Goal: Information Seeking & Learning: Learn about a topic

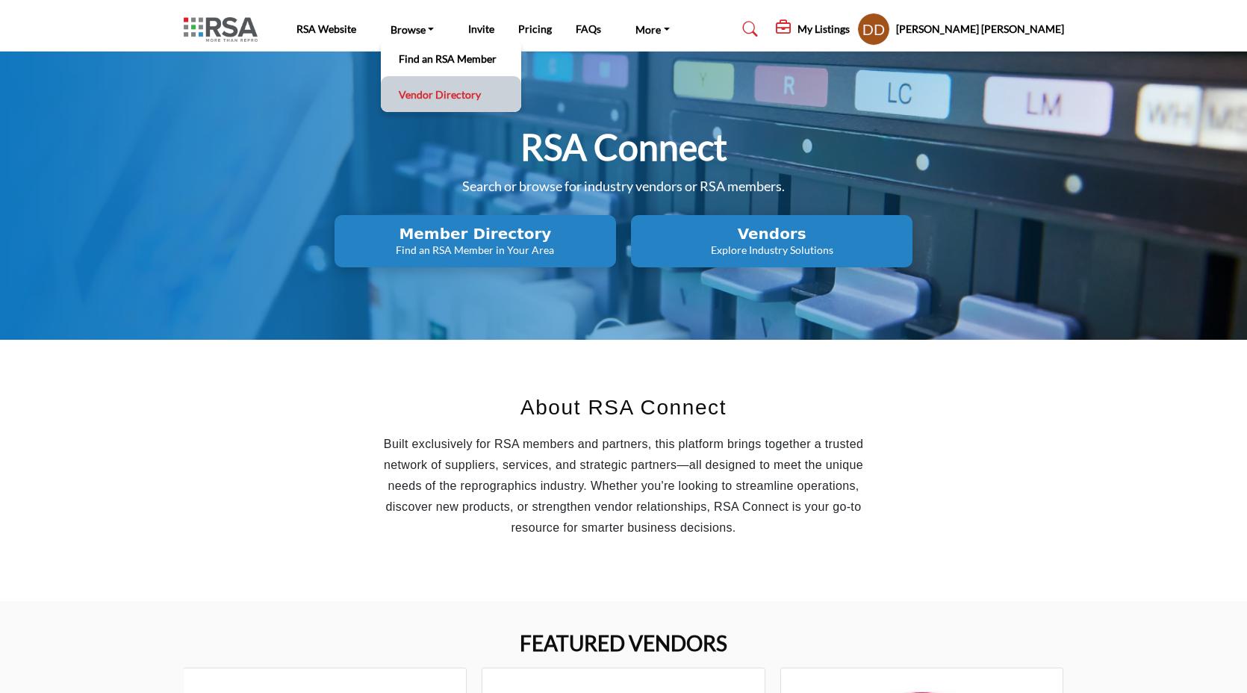
click at [406, 96] on link "Vendor Directory" at bounding box center [450, 94] width 125 height 21
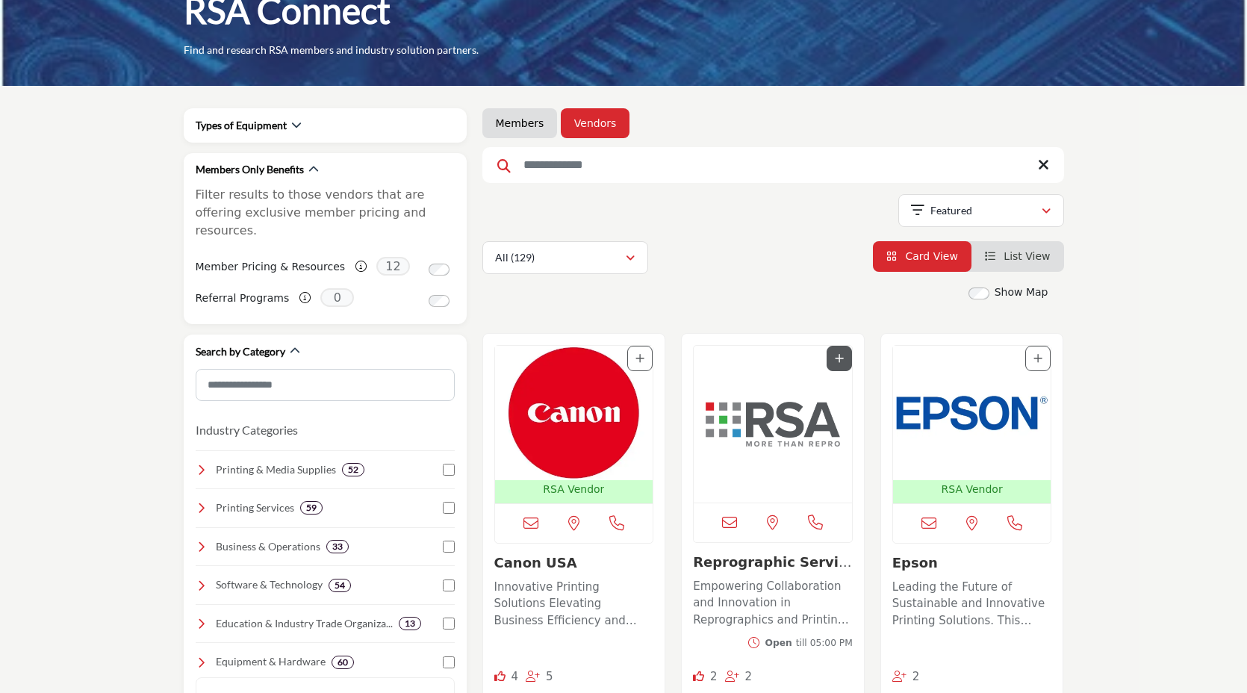
scroll to position [75, 0]
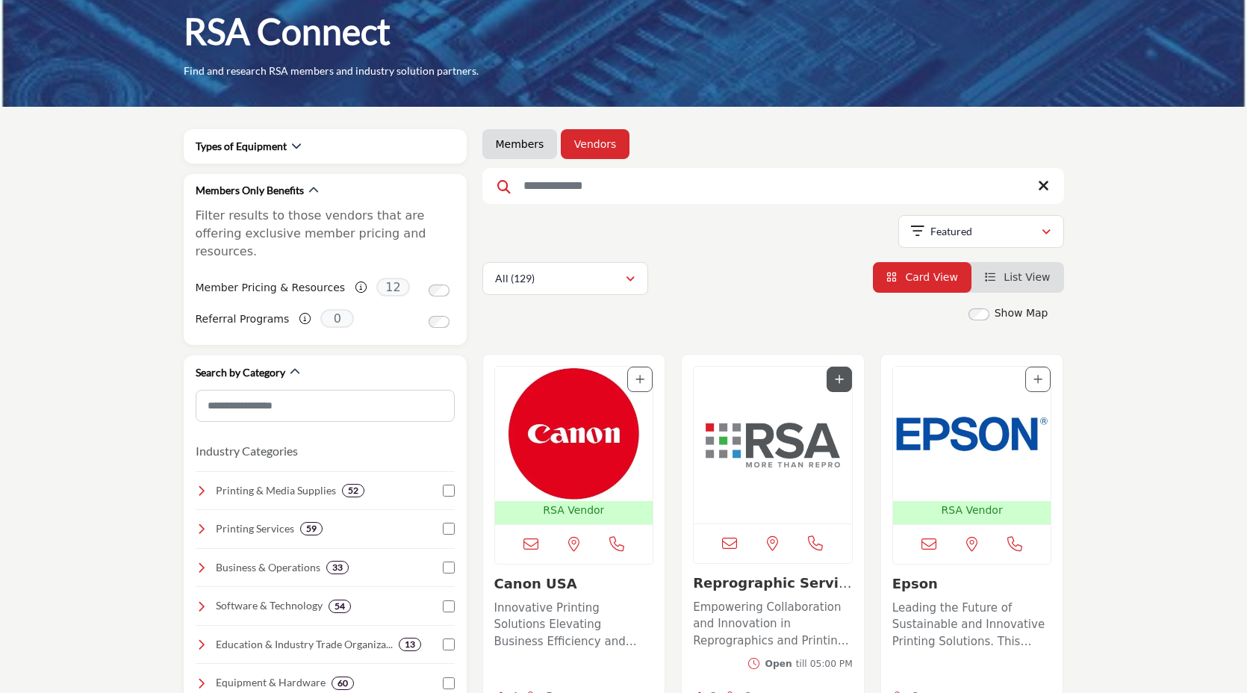
click at [557, 420] on img "Open Listing in new tab" at bounding box center [574, 434] width 158 height 134
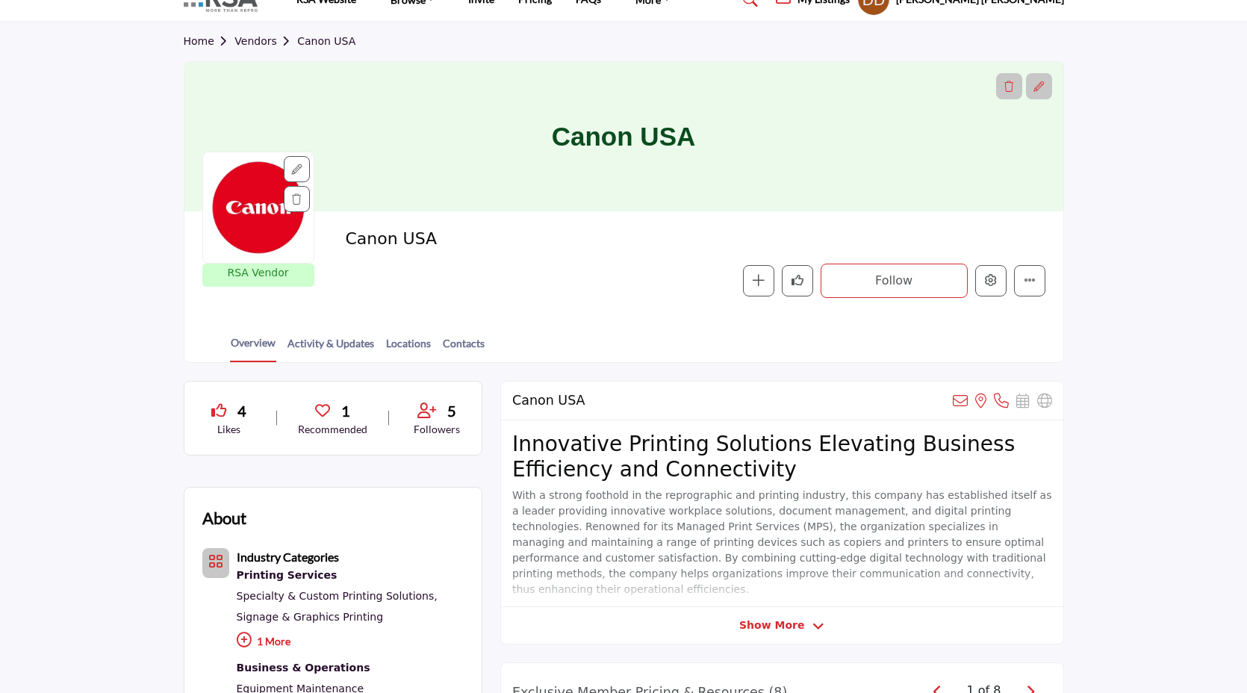
scroll to position [10, 0]
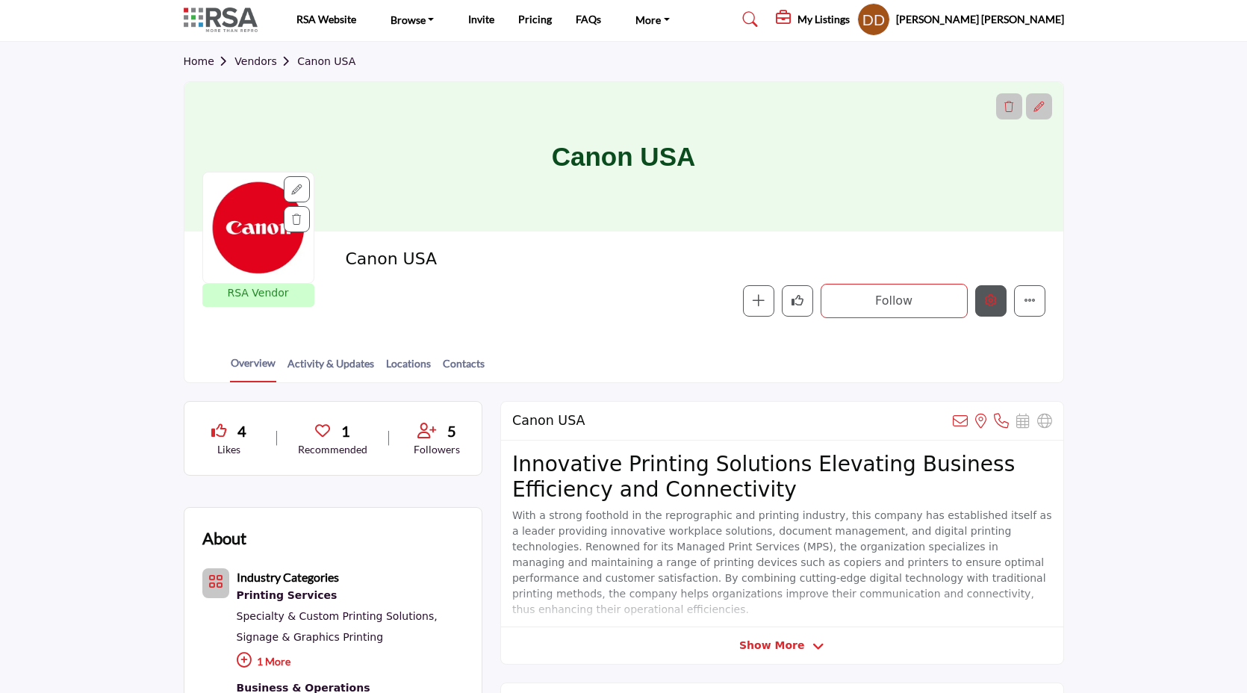
click at [980, 306] on button "Edit company" at bounding box center [990, 300] width 31 height 31
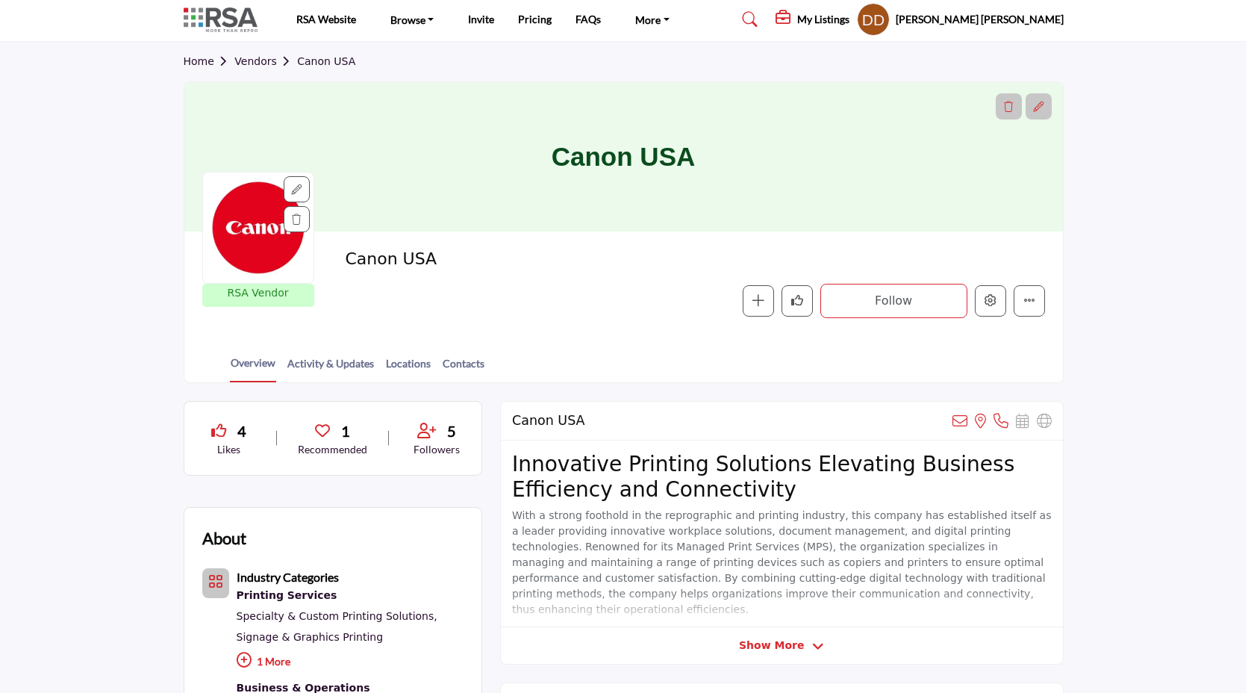
click at [172, 178] on div at bounding box center [627, 346] width 1254 height 693
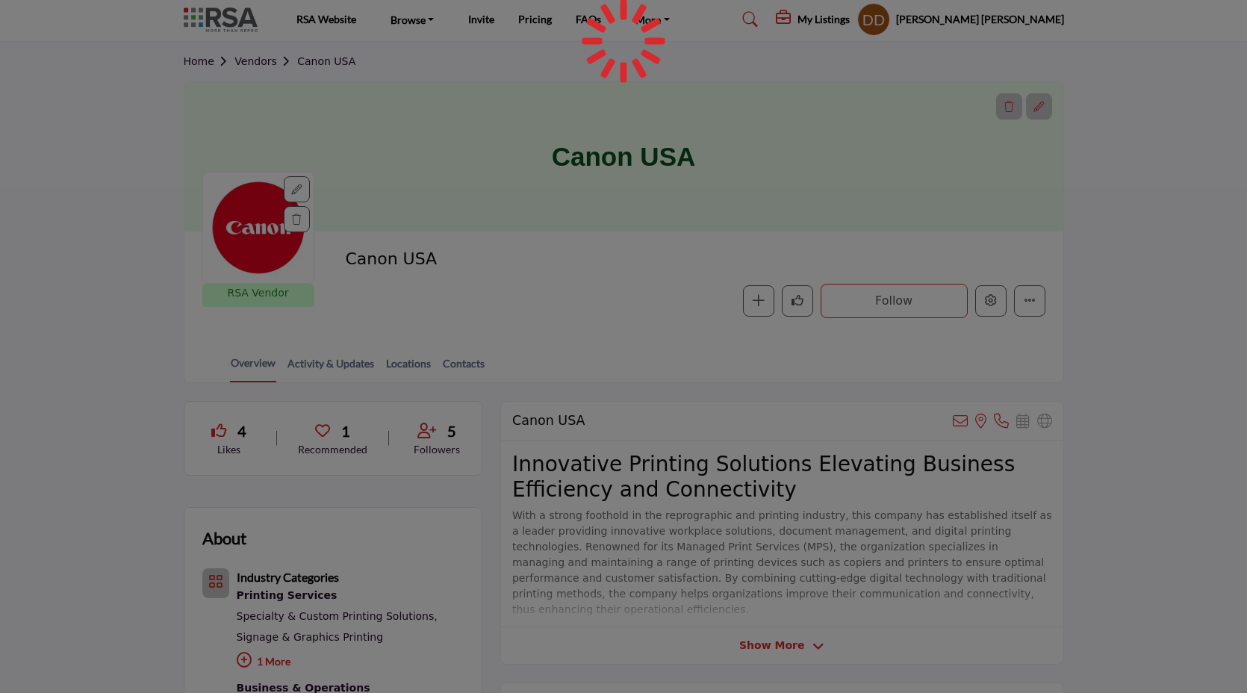
click at [222, 19] on div at bounding box center [623, 346] width 1247 height 693
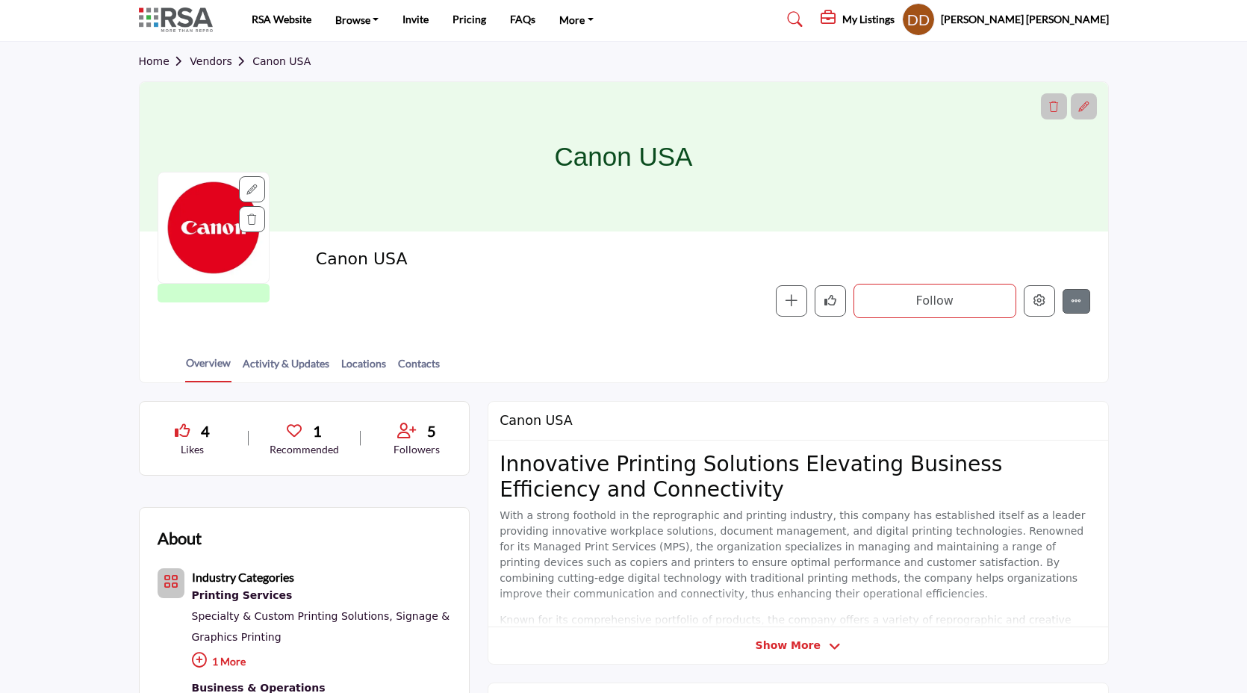
click at [152, 15] on img at bounding box center [179, 19] width 81 height 25
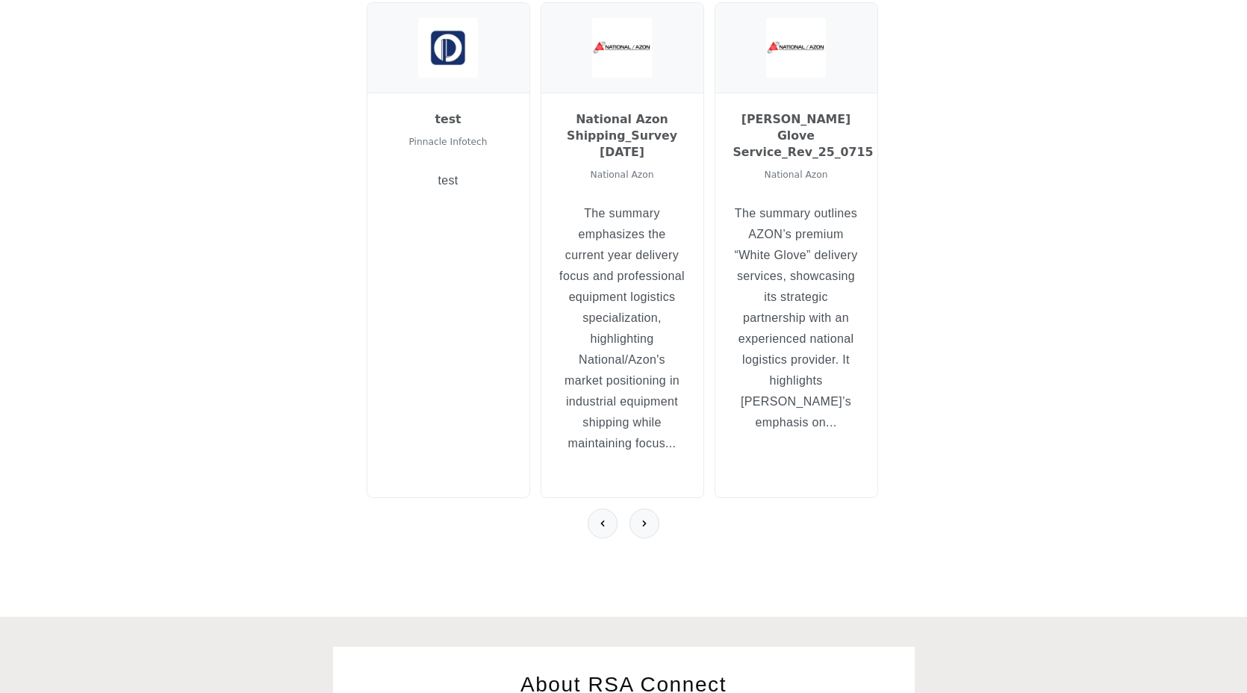
scroll to position [454, 0]
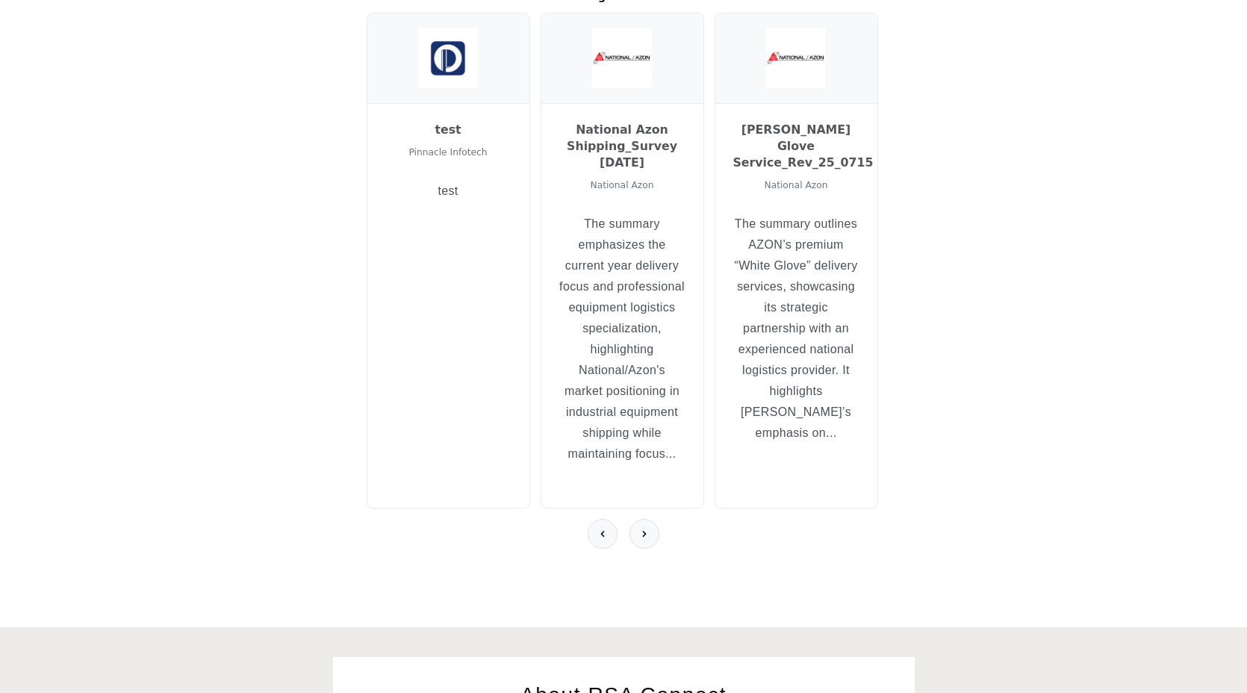
click at [443, 77] on img at bounding box center [448, 58] width 60 height 60
click at [445, 128] on h3 "test" at bounding box center [448, 130] width 126 height 16
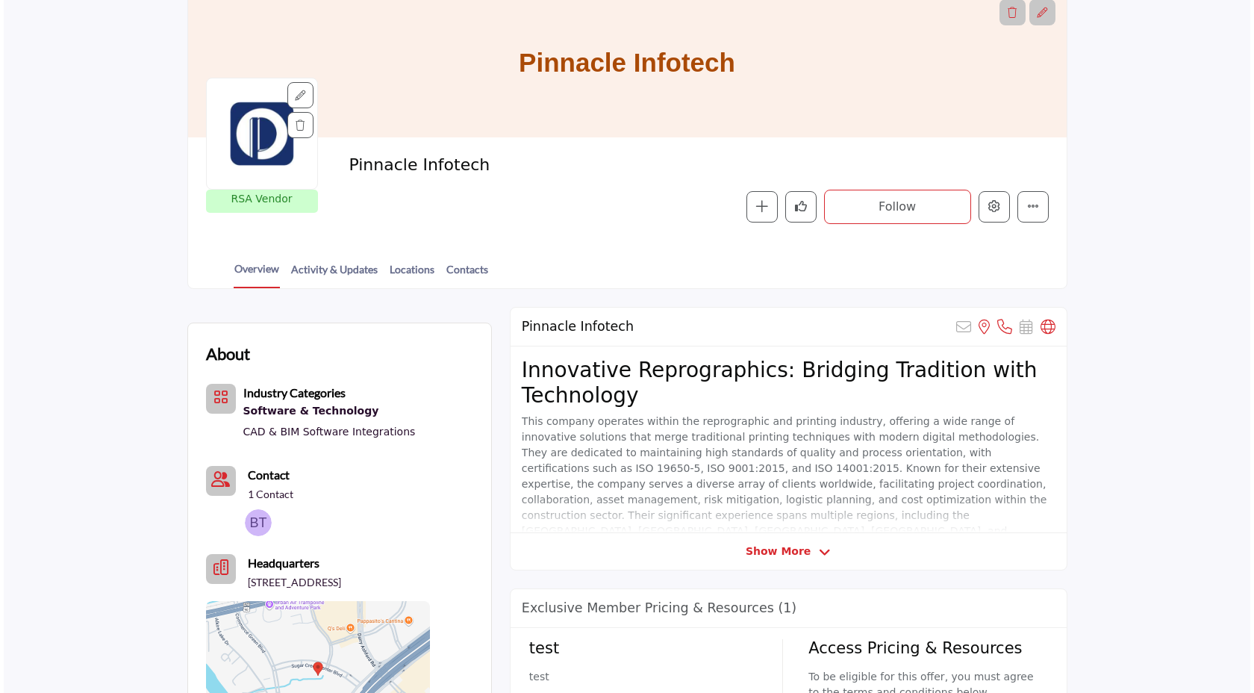
scroll to position [102, 0]
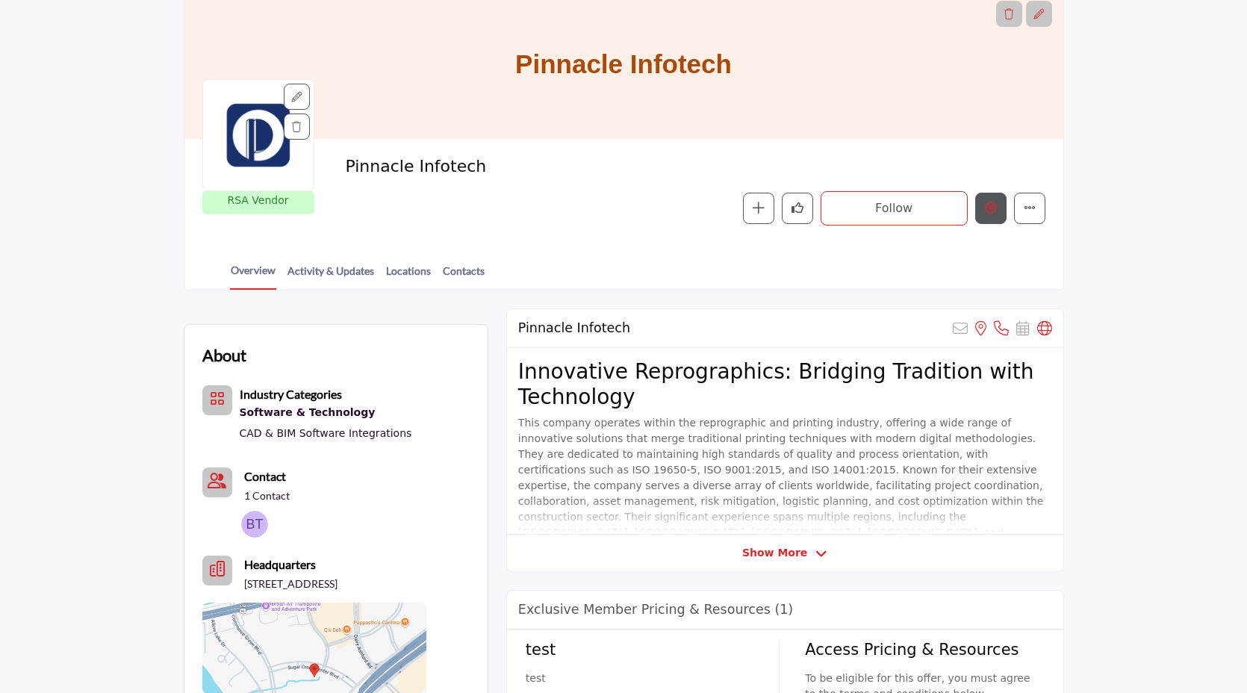
click at [987, 220] on button "Edit company" at bounding box center [990, 208] width 31 height 31
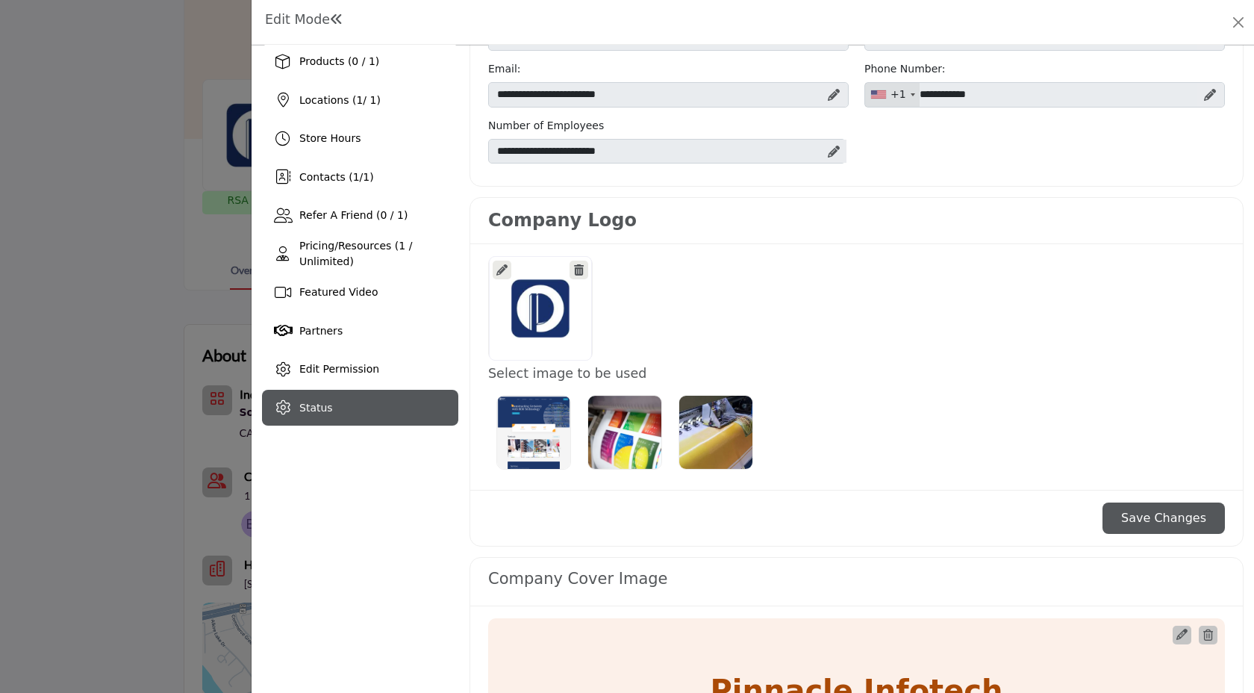
scroll to position [205, 0]
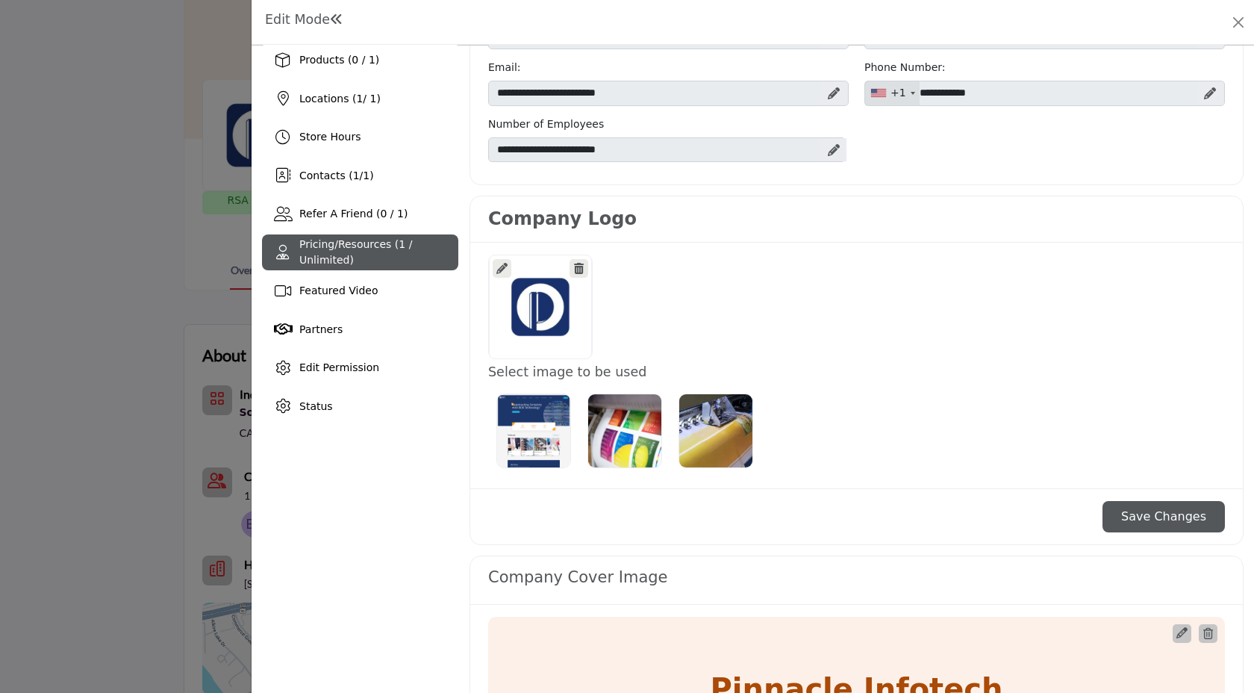
click at [393, 265] on div "Pricing/Resources (1 / Unlimited)" at bounding box center [360, 252] width 196 height 36
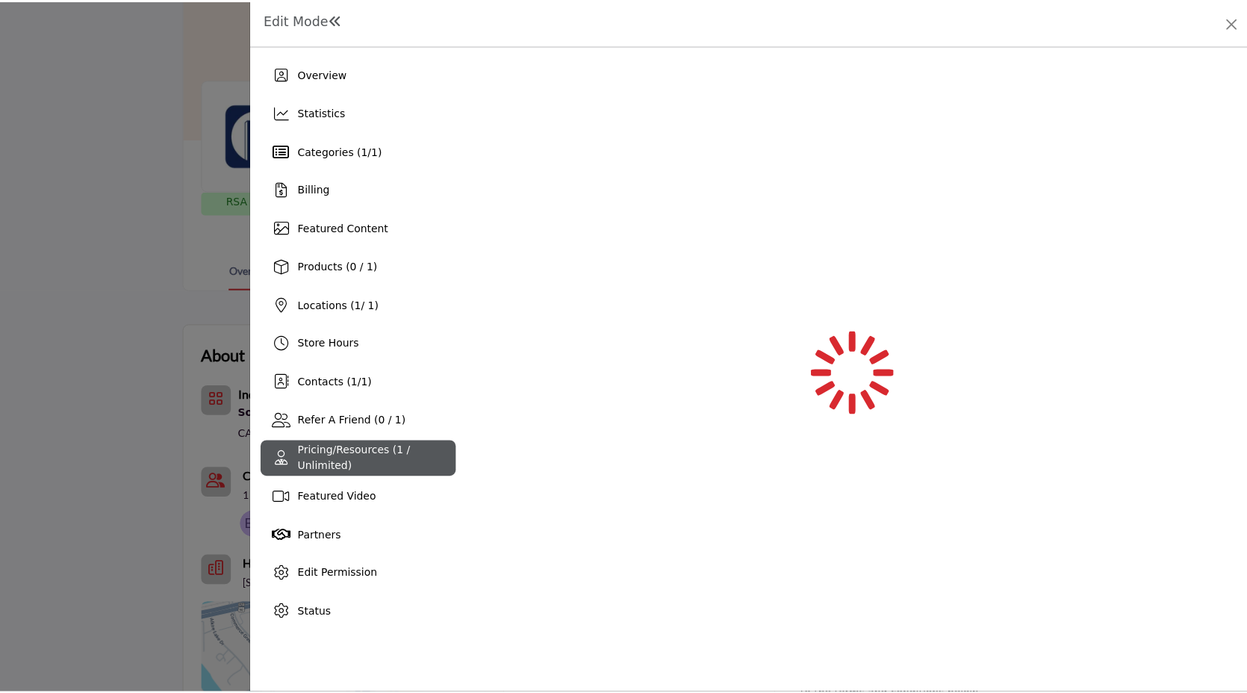
scroll to position [0, 0]
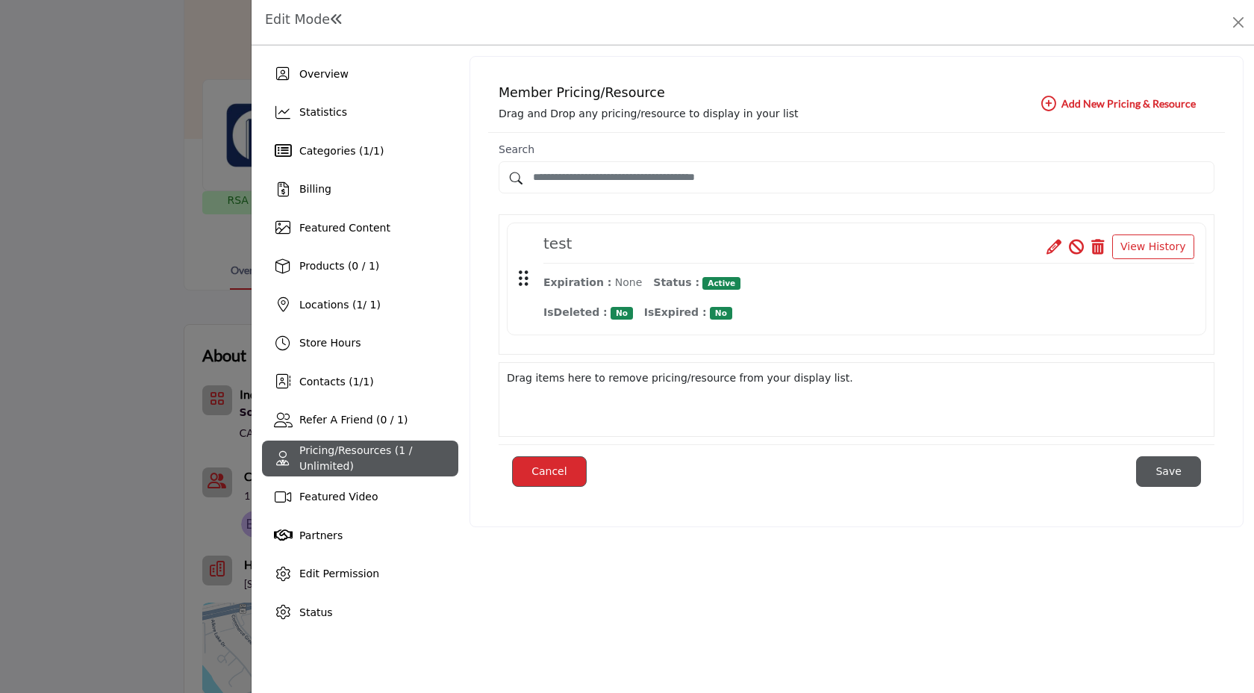
click at [1100, 249] on icon at bounding box center [1098, 247] width 13 height 15
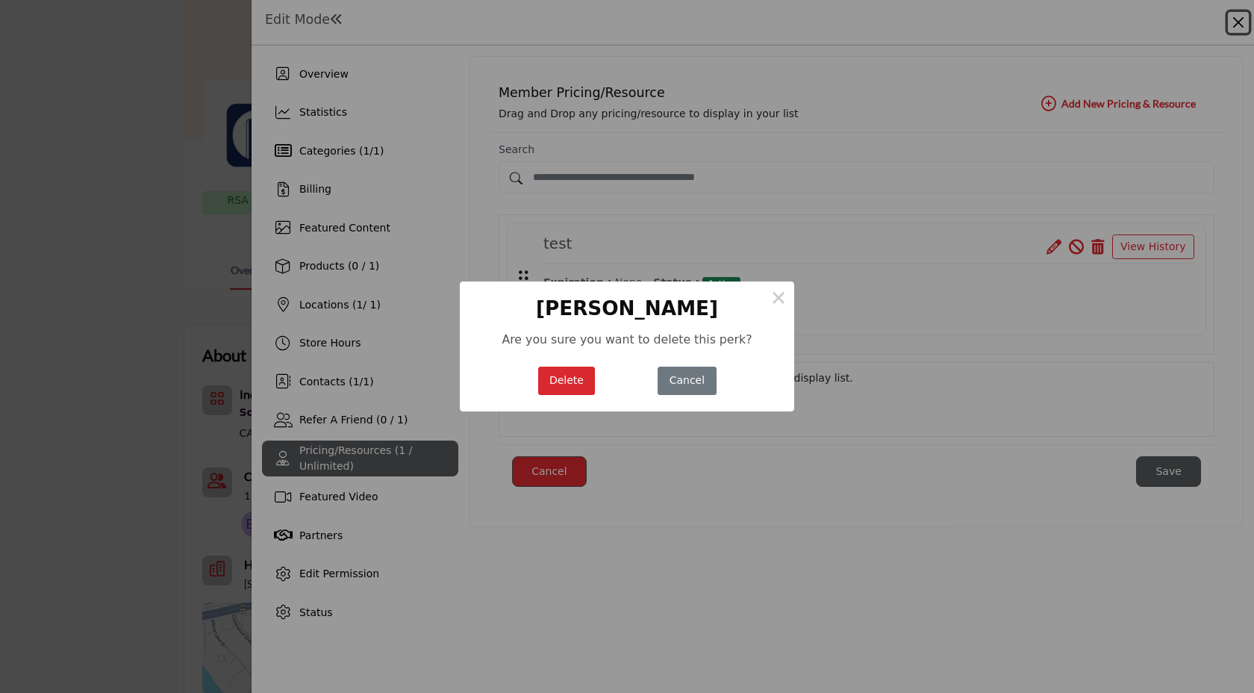
click at [573, 386] on button "Delete" at bounding box center [566, 381] width 57 height 29
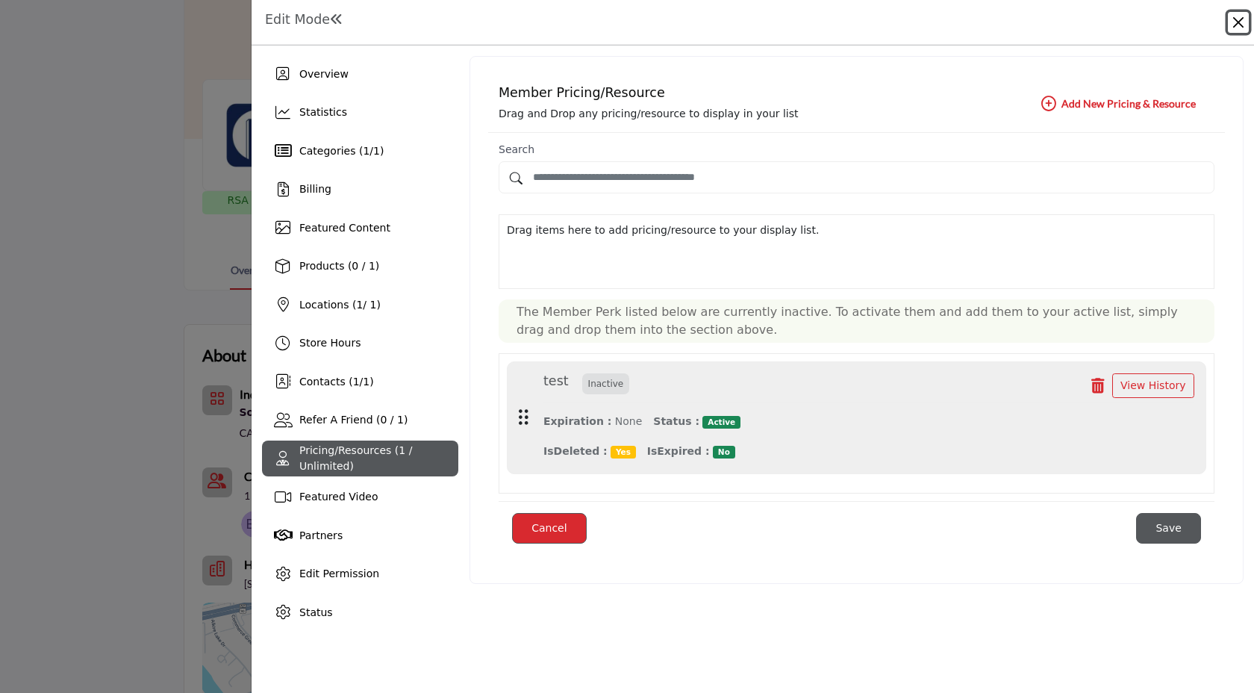
click at [1240, 22] on button "Close" at bounding box center [1238, 22] width 21 height 21
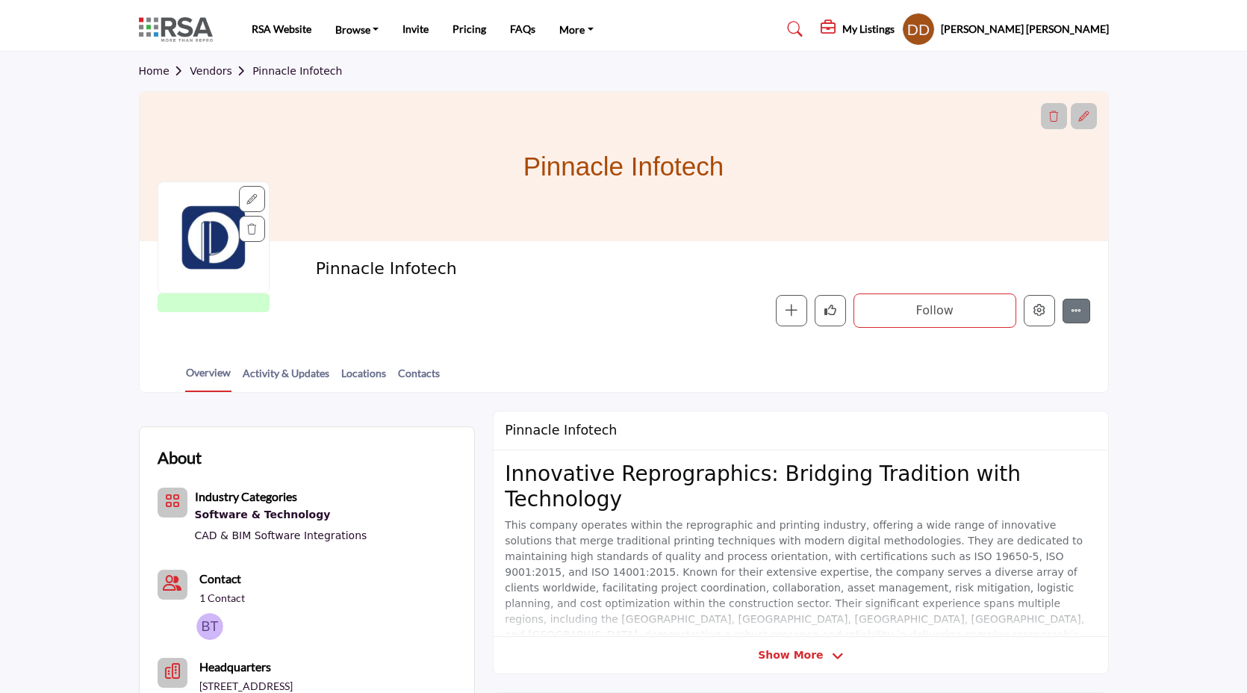
click at [187, 22] on img at bounding box center [179, 29] width 81 height 25
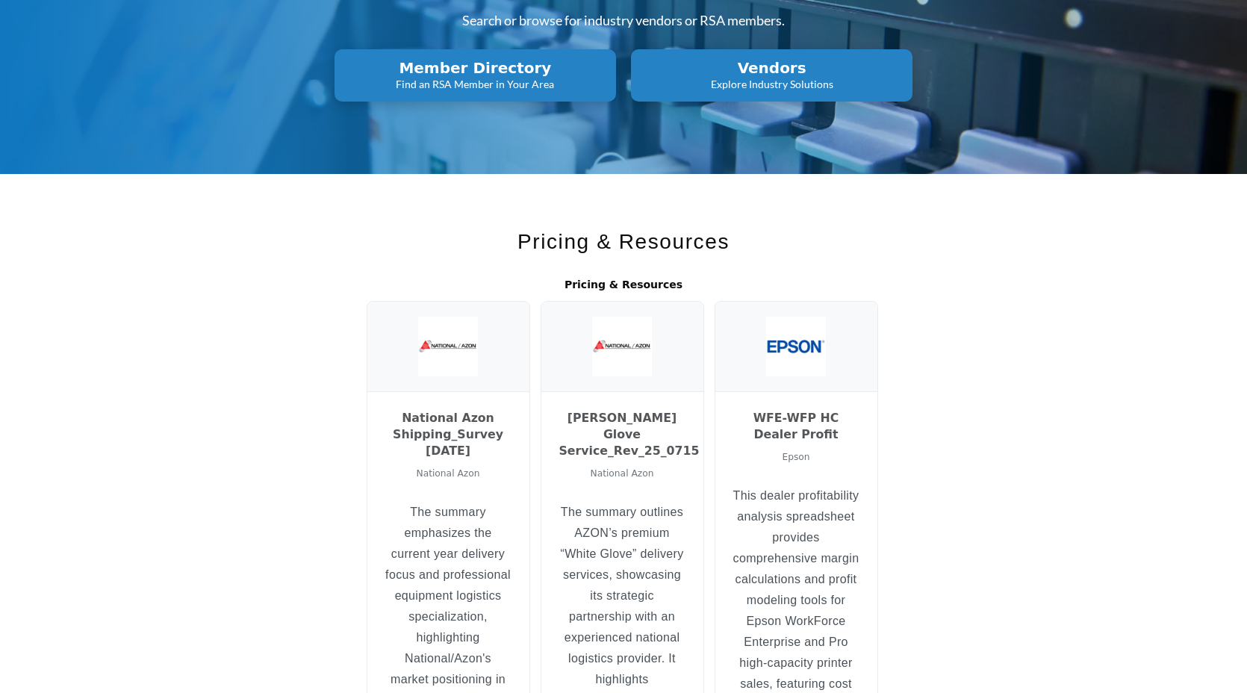
scroll to position [132, 0]
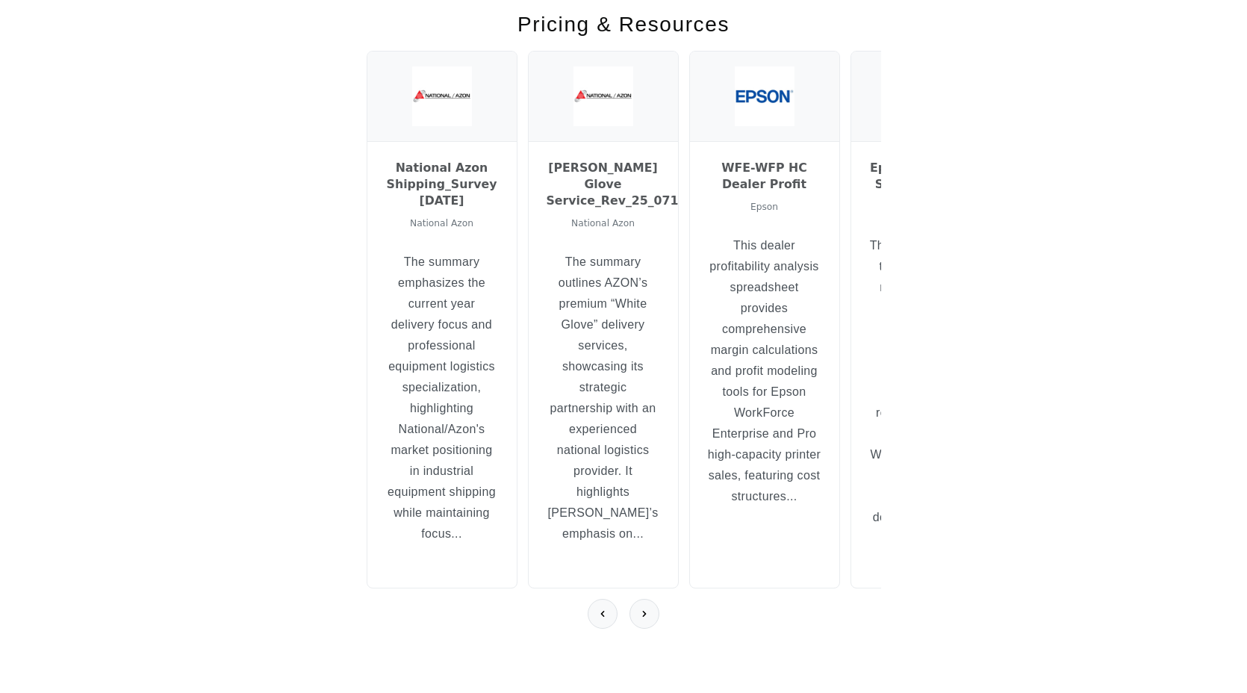
scroll to position [384, 0]
click at [647, 607] on icon at bounding box center [644, 613] width 12 height 12
click at [115, 261] on section "Pricing & Resources National Azon Shipping_Survey 04-09-2021 National Azon The …" at bounding box center [623, 331] width 1247 height 750
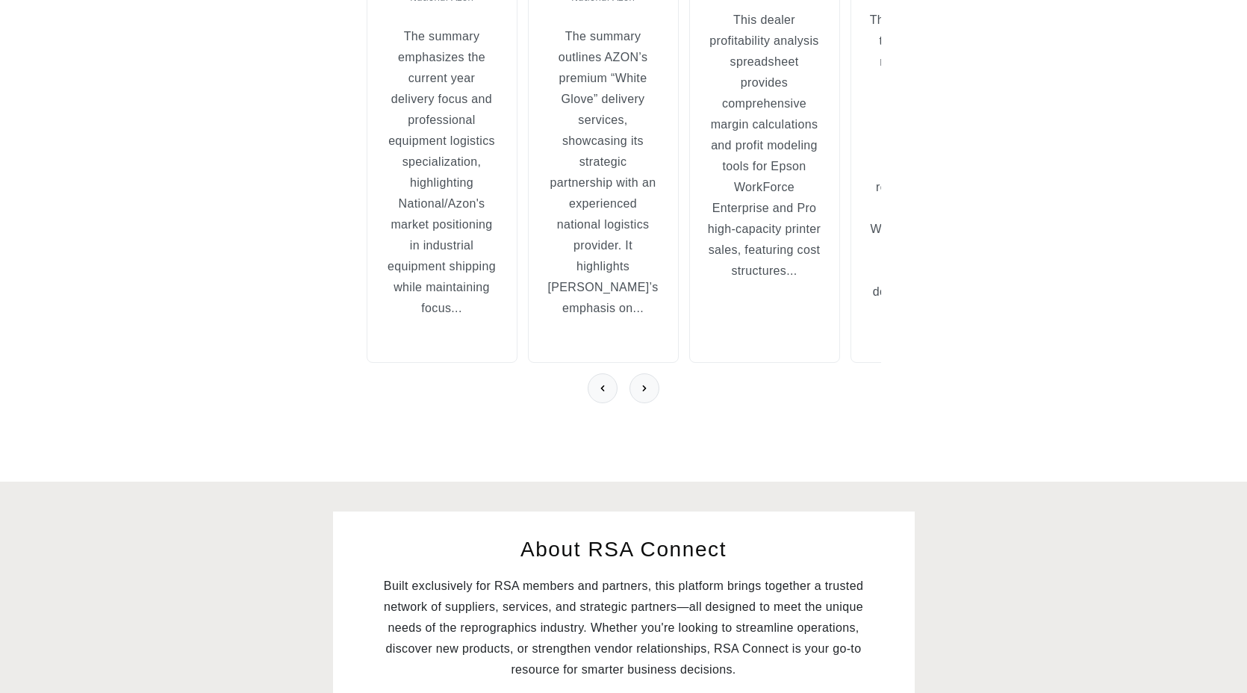
scroll to position [615, 0]
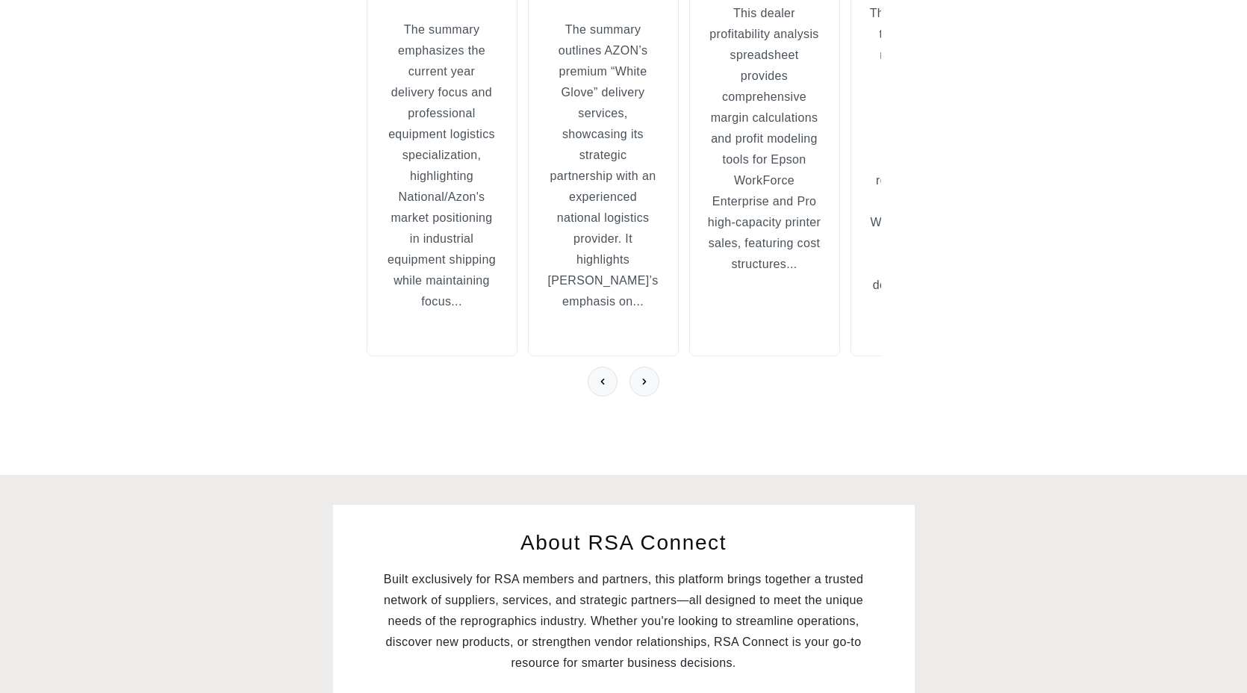
click at [658, 391] on div at bounding box center [624, 382] width 514 height 30
click at [651, 390] on button at bounding box center [644, 382] width 30 height 30
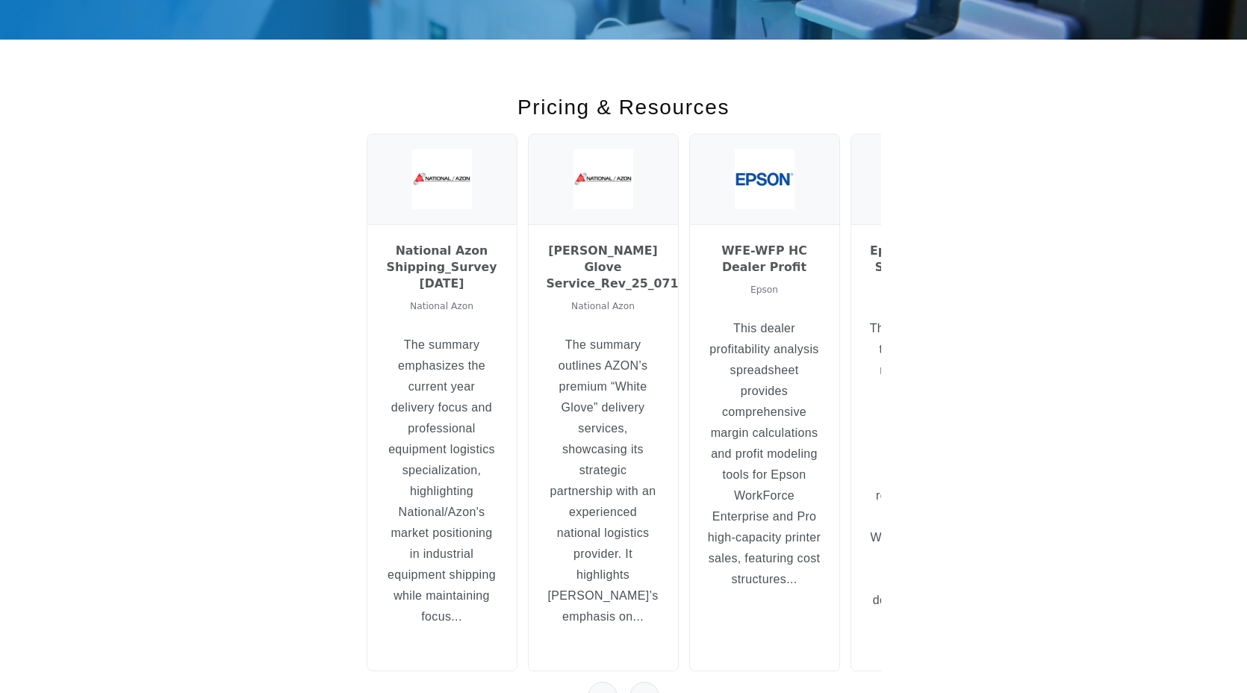
scroll to position [275, 0]
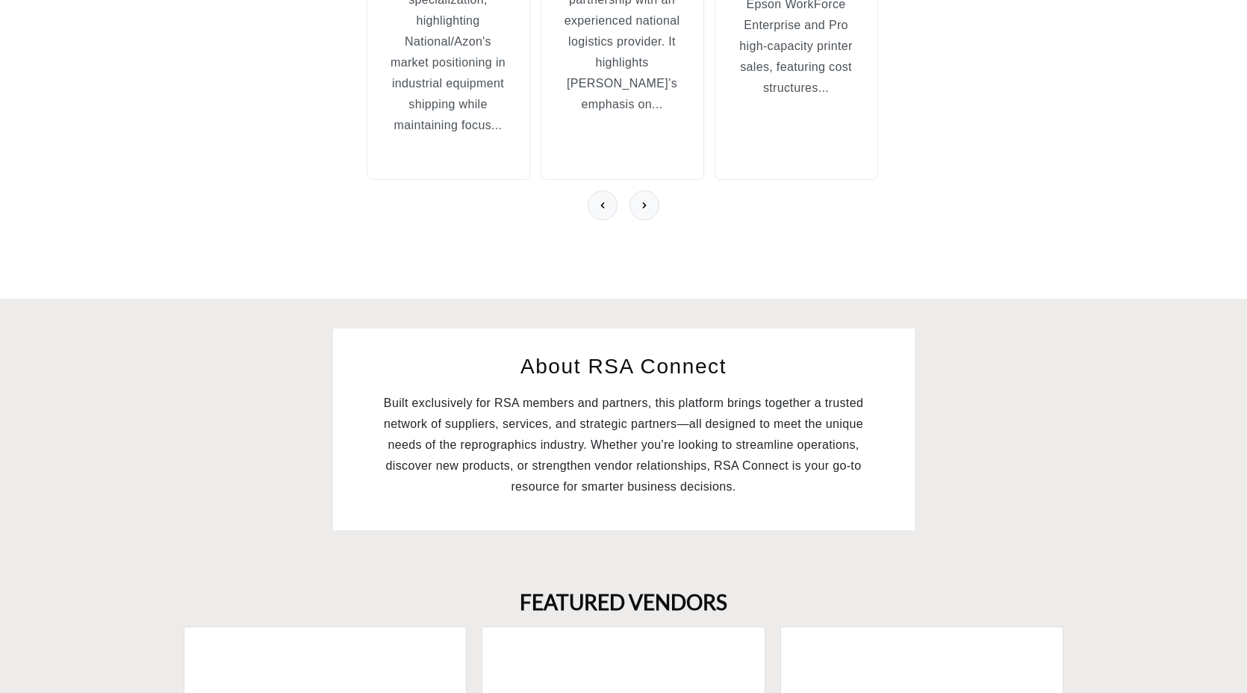
scroll to position [759, 0]
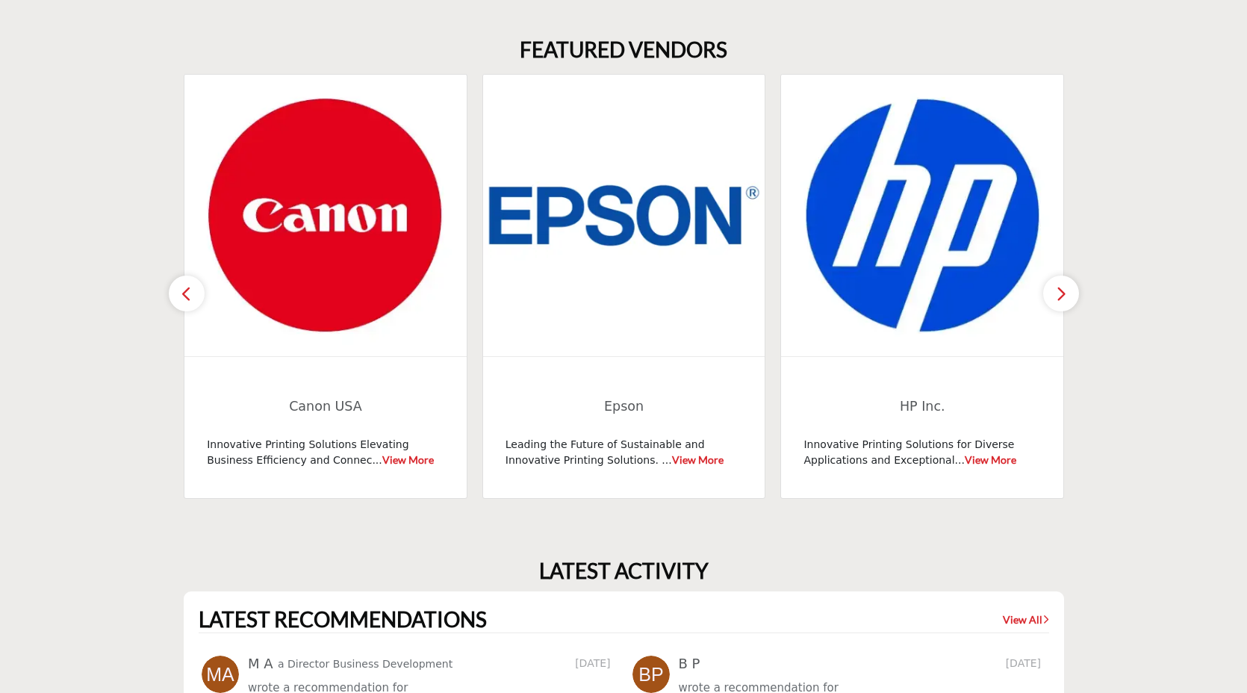
scroll to position [1304, 0]
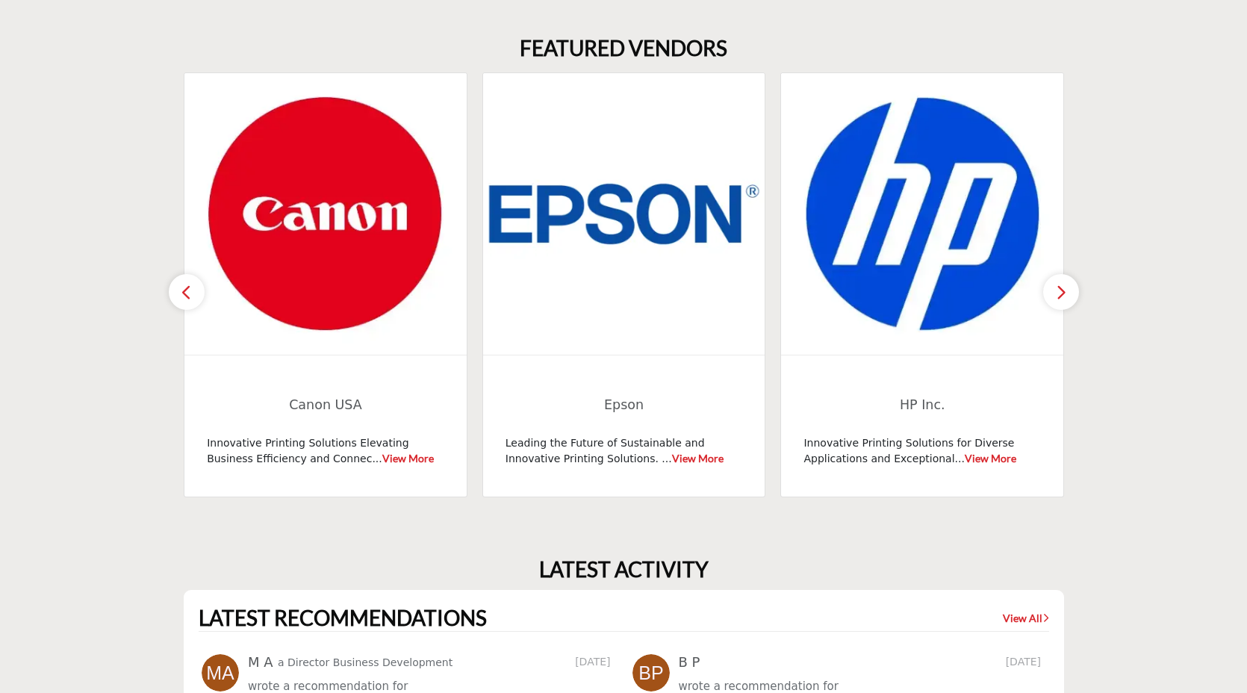
click at [1061, 302] on icon "button" at bounding box center [1061, 292] width 12 height 19
click at [1066, 310] on button "button" at bounding box center [1061, 292] width 36 height 36
click at [1059, 302] on icon "button" at bounding box center [1061, 292] width 12 height 19
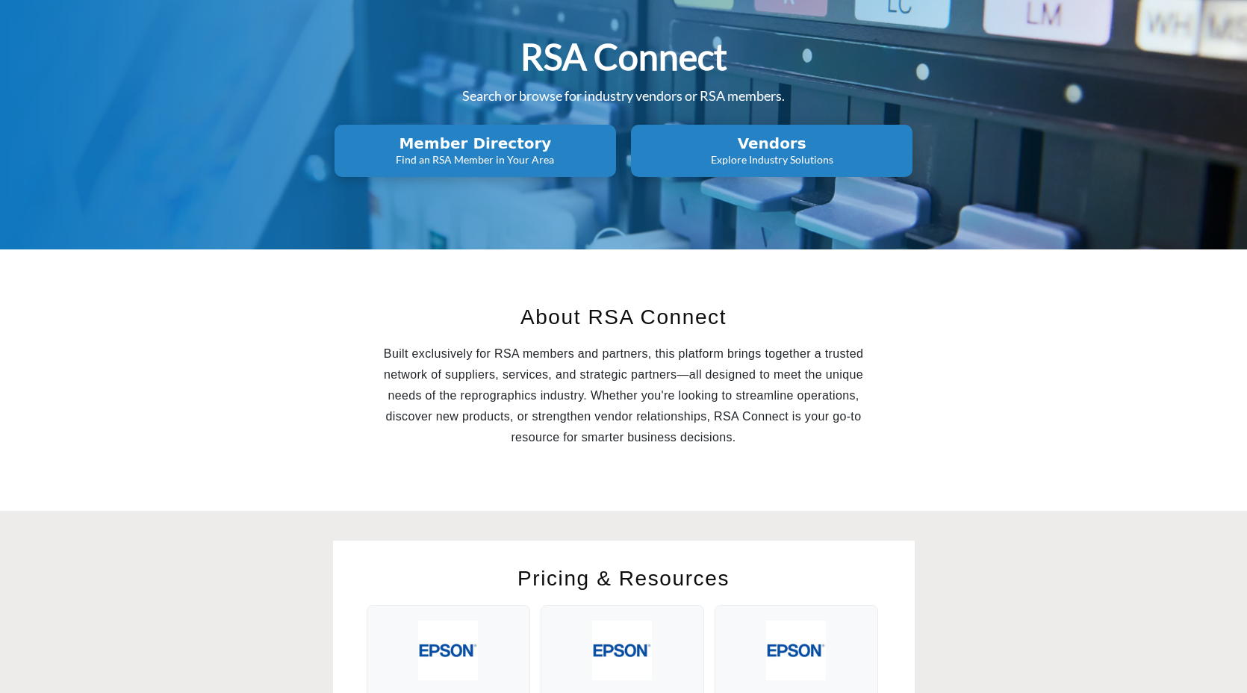
scroll to position [0, 0]
